Goal: Task Accomplishment & Management: Check status

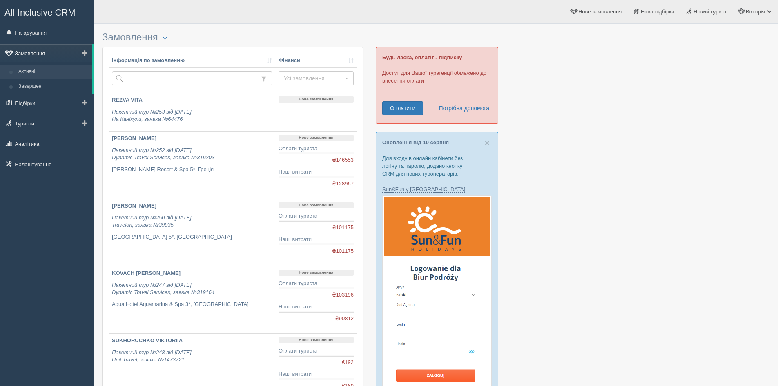
click at [39, 57] on link "Замовлення" at bounding box center [46, 53] width 92 height 18
click at [54, 30] on link "Нагадування" at bounding box center [47, 33] width 94 height 18
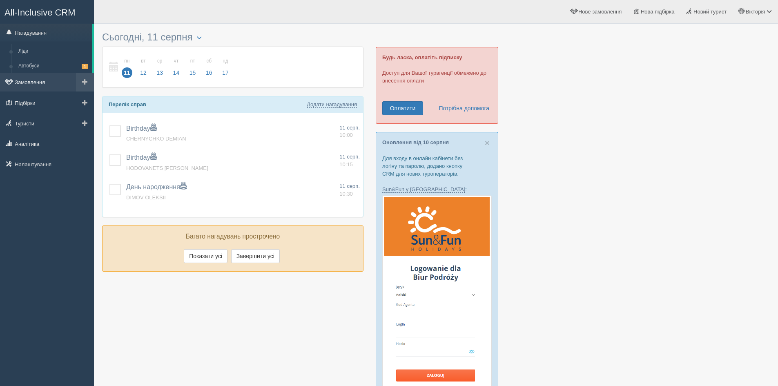
click at [44, 88] on link "Замовлення" at bounding box center [47, 82] width 94 height 18
click at [44, 81] on link "Замовлення" at bounding box center [47, 82] width 94 height 18
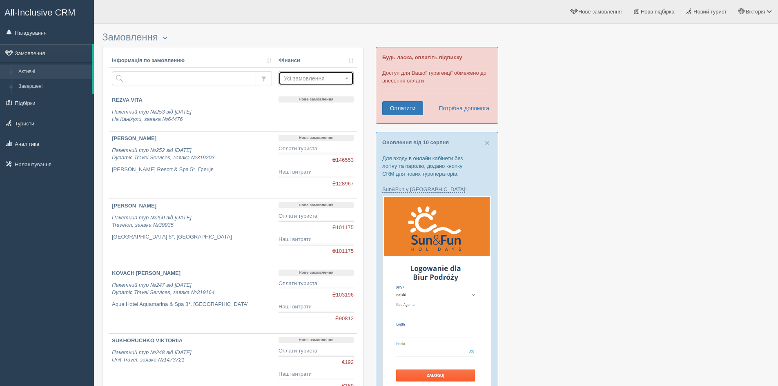
click at [320, 78] on span "Усі замовлення" at bounding box center [313, 78] width 59 height 8
click at [193, 77] on input "text" at bounding box center [184, 78] width 144 height 14
type input "dynamic"
click at [294, 81] on span "Усі замовлення" at bounding box center [313, 78] width 59 height 8
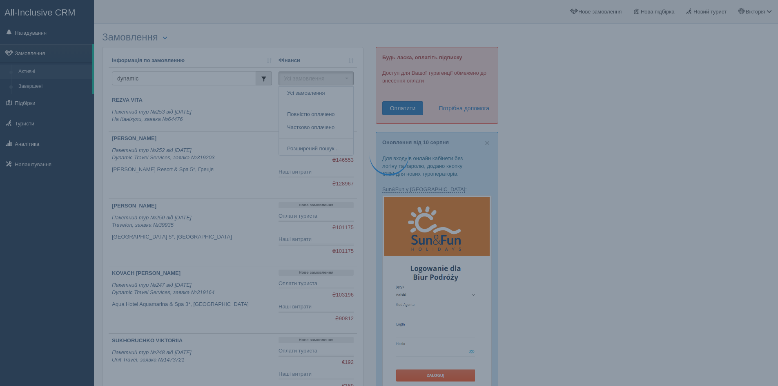
click at [266, 80] on span "button" at bounding box center [264, 79] width 6 height 6
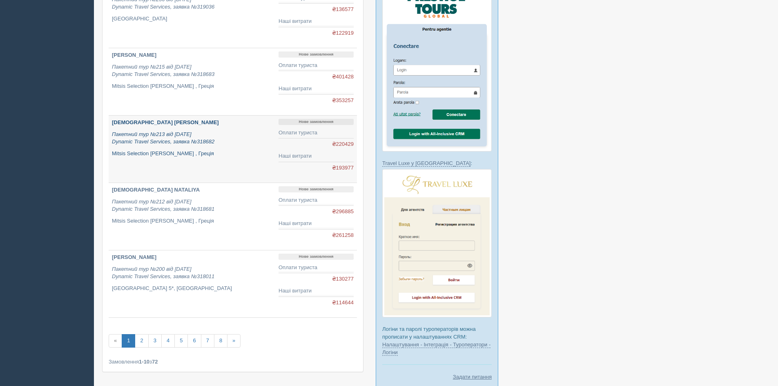
scroll to position [496, 0]
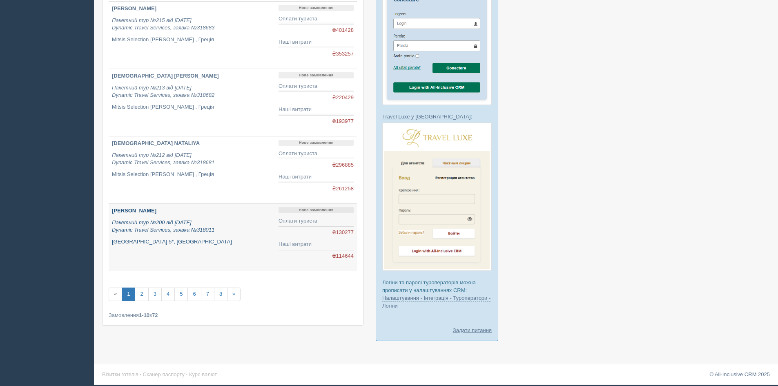
click at [235, 213] on p "[PERSON_NAME]" at bounding box center [192, 211] width 160 height 8
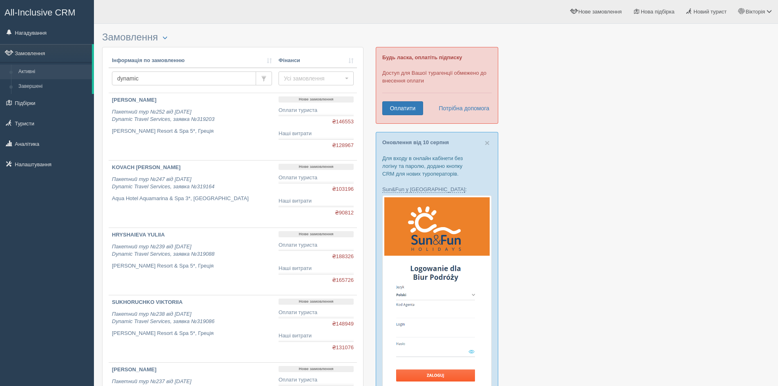
scroll to position [496, 0]
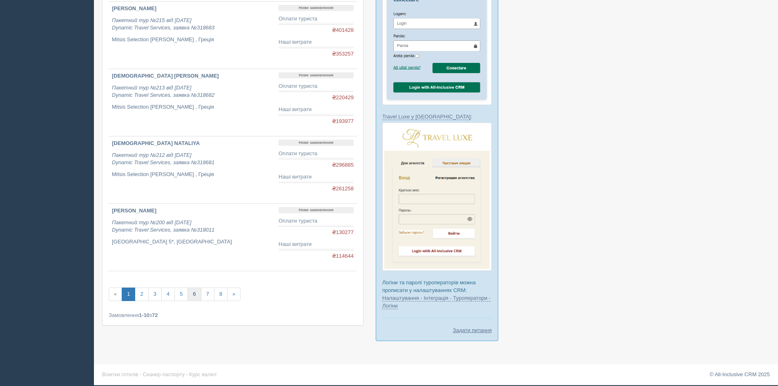
click at [193, 292] on link "6" at bounding box center [193, 293] width 13 height 13
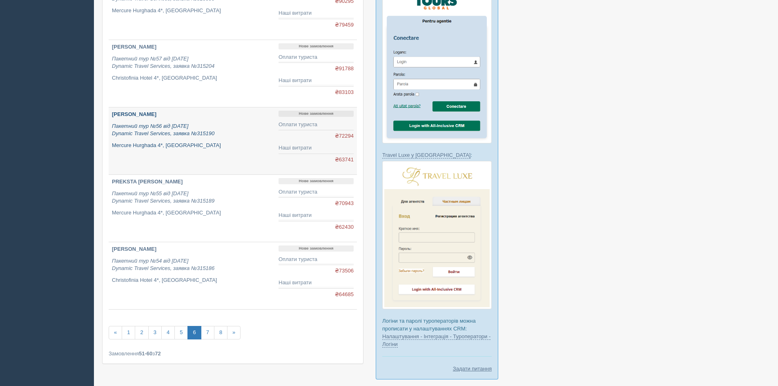
scroll to position [496, 0]
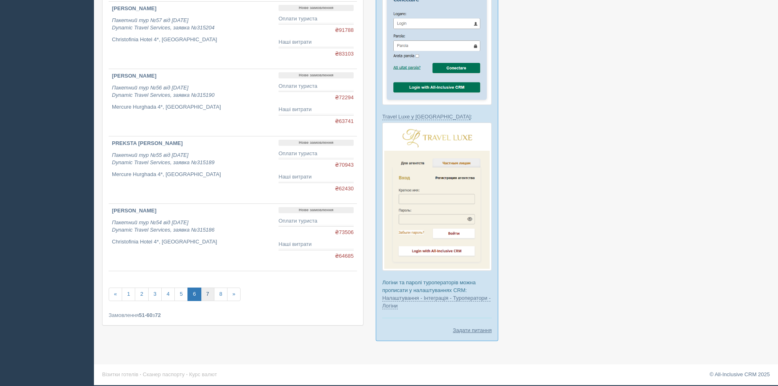
click at [208, 293] on link "7" at bounding box center [207, 293] width 13 height 13
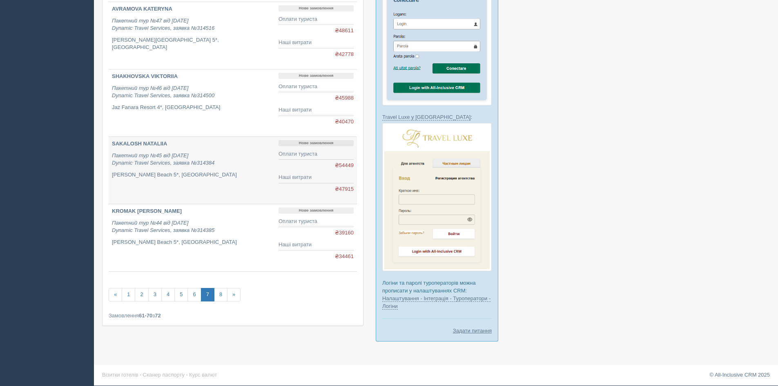
scroll to position [496, 0]
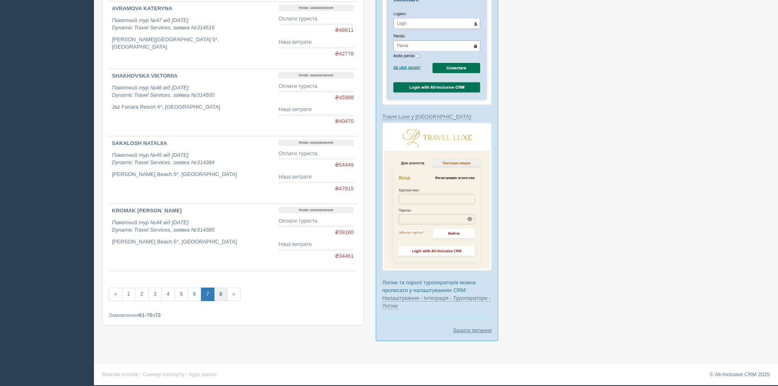
click at [222, 292] on link "8" at bounding box center [220, 293] width 13 height 13
